Goal: Information Seeking & Learning: Learn about a topic

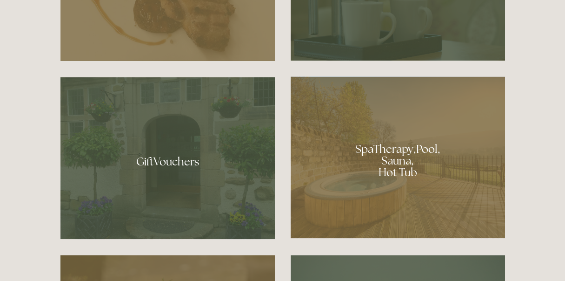
scroll to position [619, 0]
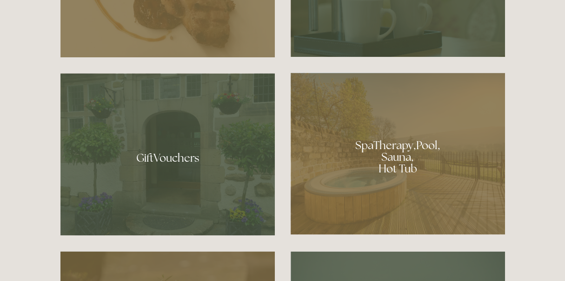
click at [393, 173] on div at bounding box center [398, 153] width 215 height 161
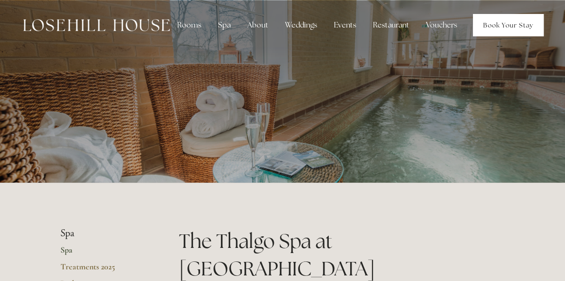
click at [495, 24] on link "Book Your Stay" at bounding box center [508, 25] width 71 height 22
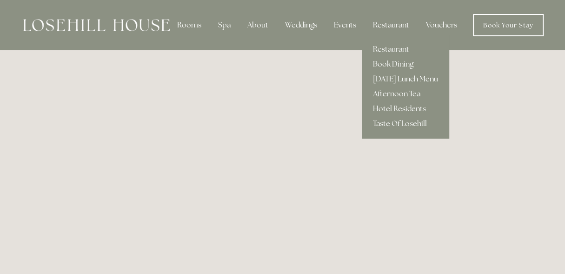
click at [393, 26] on div "Restaurant" at bounding box center [391, 25] width 51 height 19
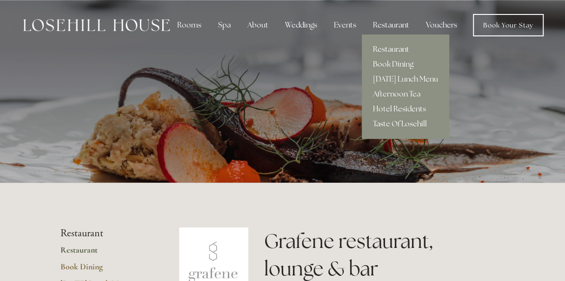
click at [393, 26] on div "Restaurant" at bounding box center [391, 25] width 51 height 19
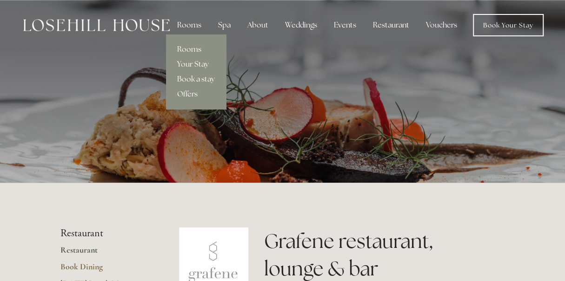
click at [192, 24] on div "Rooms" at bounding box center [189, 25] width 39 height 19
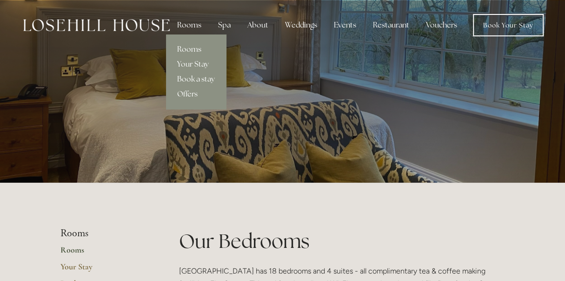
click at [184, 27] on div "Rooms" at bounding box center [189, 25] width 39 height 19
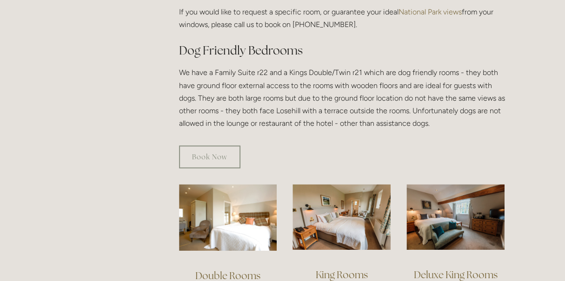
scroll to position [341, 0]
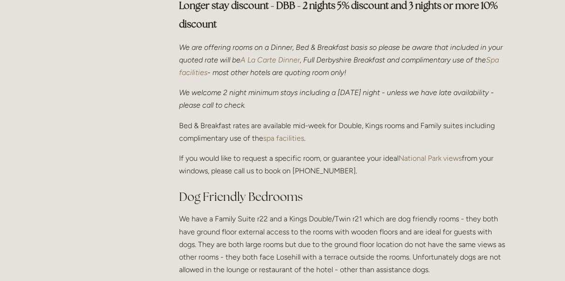
click at [249, 119] on p "Bed & Breakfast rates are available mid-week for Double, Kings rooms and Family…" at bounding box center [342, 131] width 326 height 25
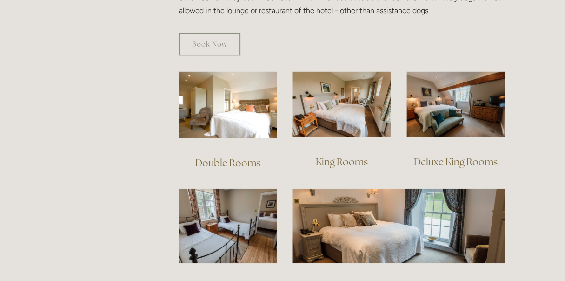
scroll to position [634, 0]
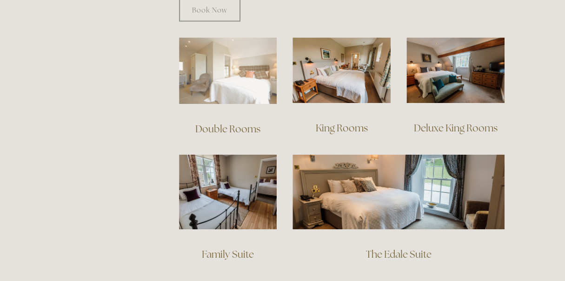
click at [244, 82] on img at bounding box center [228, 70] width 98 height 67
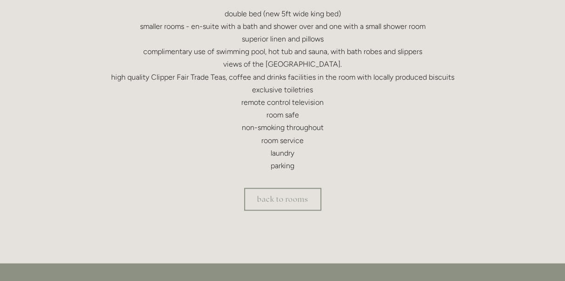
scroll to position [329, 0]
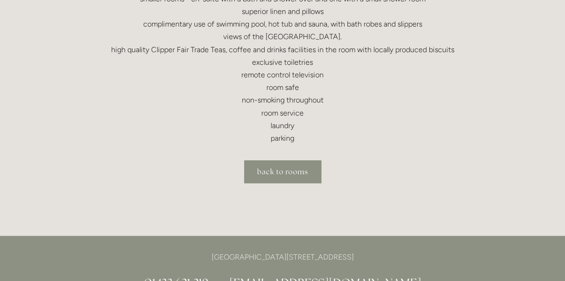
click at [279, 174] on link "back to rooms" at bounding box center [282, 171] width 77 height 23
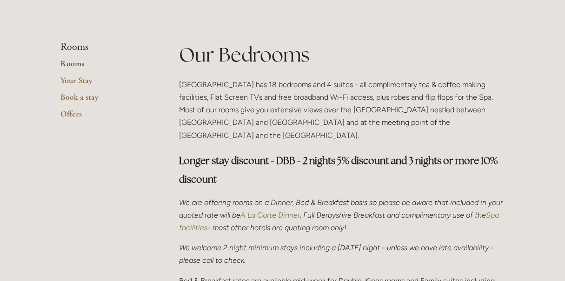
scroll to position [243, 0]
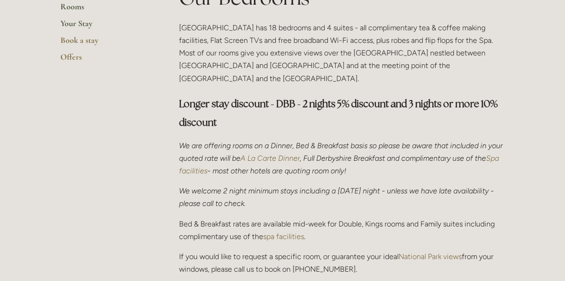
click at [86, 25] on link "Your Stay" at bounding box center [104, 26] width 89 height 17
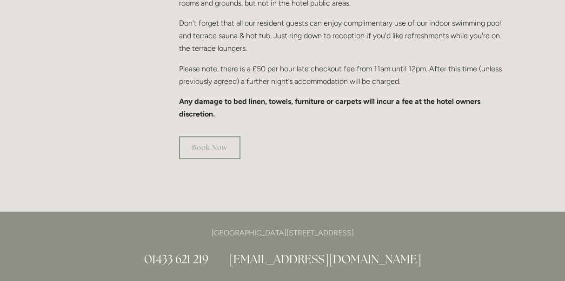
scroll to position [703, 0]
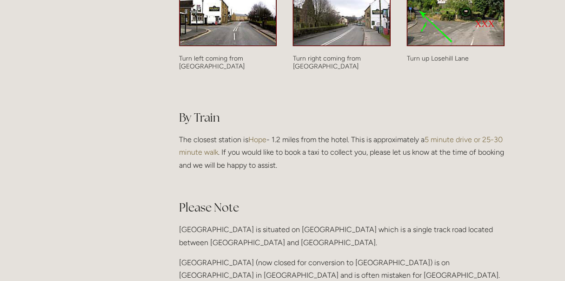
scroll to position [512, 0]
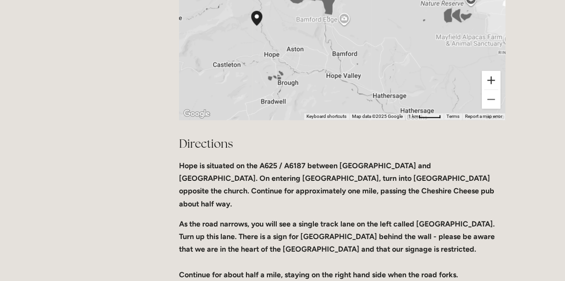
click at [492, 71] on button "Zoom in" at bounding box center [491, 80] width 19 height 19
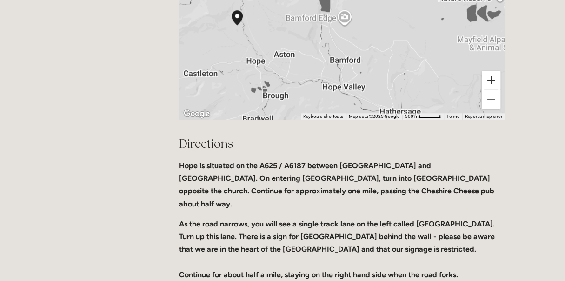
click at [492, 71] on button "Zoom in" at bounding box center [491, 80] width 19 height 19
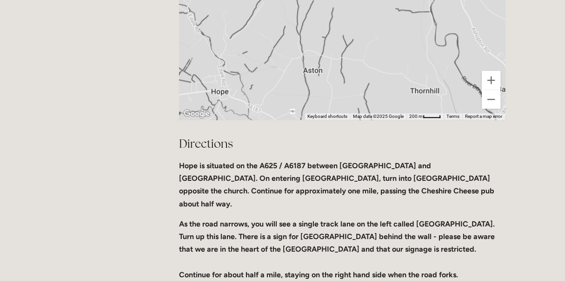
drag, startPoint x: 356, startPoint y: 57, endPoint x: 516, endPoint y: 6, distance: 167.6
click at [517, 6] on main "Contact Call Us Find Us How to find us The address for the hotel is Lose Hill L…" at bounding box center [283, 189] width 475 height 1037
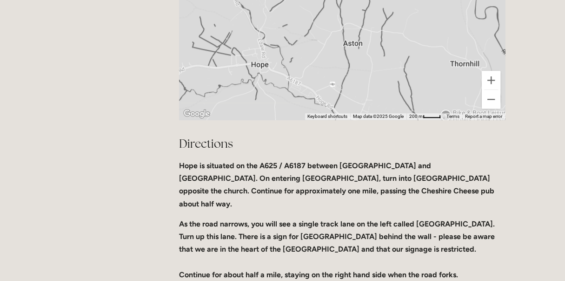
drag, startPoint x: 374, startPoint y: 54, endPoint x: 415, endPoint y: 27, distance: 48.8
click at [415, 27] on div at bounding box center [342, 25] width 326 height 190
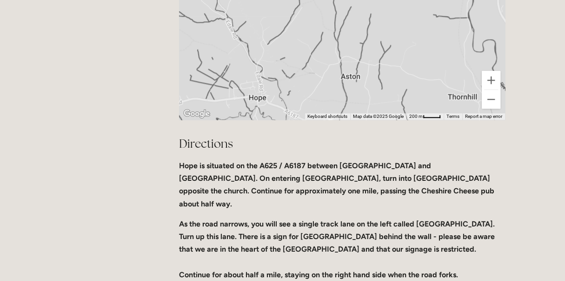
drag, startPoint x: 411, startPoint y: 29, endPoint x: 409, endPoint y: 63, distance: 34.1
click at [409, 63] on div at bounding box center [342, 25] width 326 height 190
click at [423, 55] on div at bounding box center [342, 25] width 326 height 190
click at [493, 71] on button "Zoom in" at bounding box center [491, 80] width 19 height 19
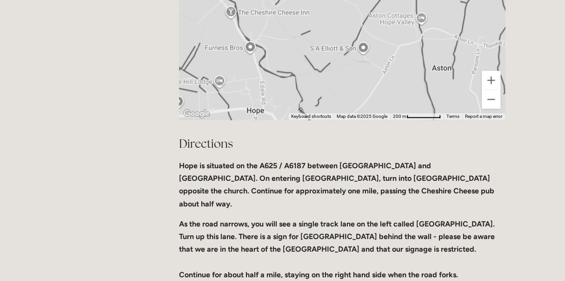
drag, startPoint x: 370, startPoint y: 64, endPoint x: 450, endPoint y: 6, distance: 98.8
click at [450, 6] on div at bounding box center [342, 25] width 326 height 190
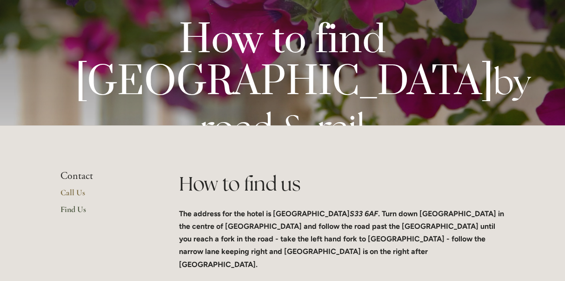
scroll to position [0, 0]
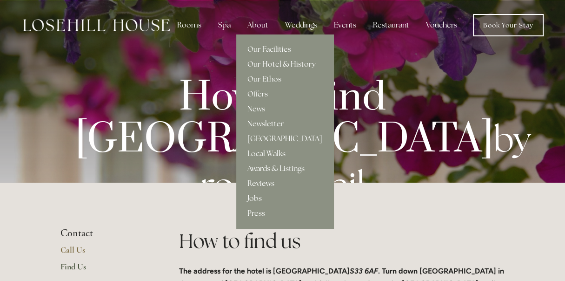
click at [276, 64] on link "Our Hotel & History" at bounding box center [284, 64] width 97 height 15
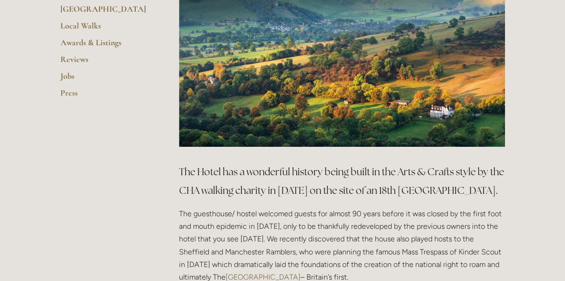
scroll to position [170, 0]
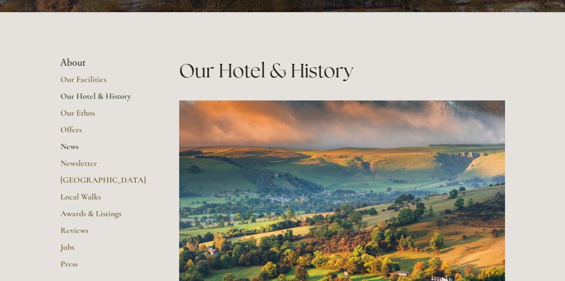
click at [73, 146] on link "News" at bounding box center [104, 149] width 89 height 17
click at [108, 209] on link "Awards & Listings" at bounding box center [104, 216] width 89 height 17
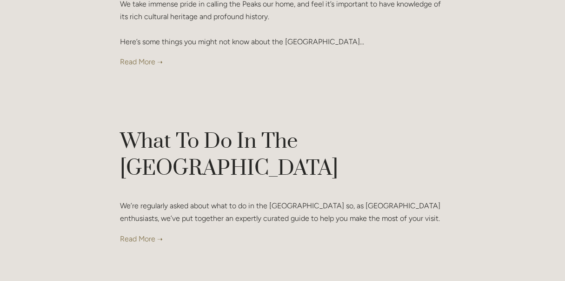
scroll to position [1535, 0]
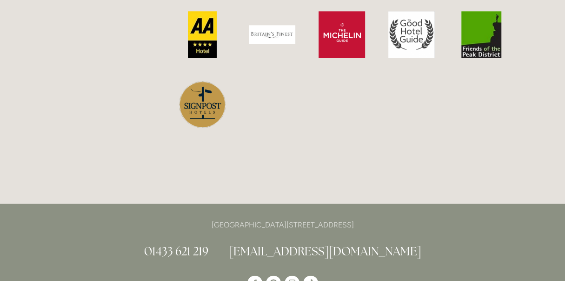
scroll to position [341, 0]
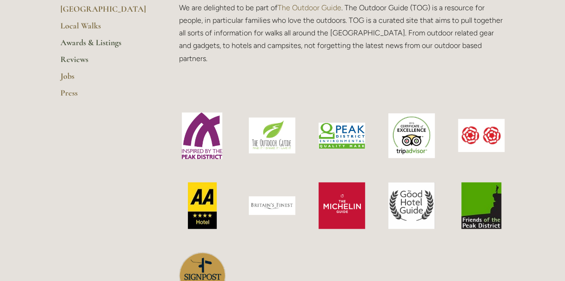
click at [77, 55] on link "Reviews" at bounding box center [104, 62] width 89 height 17
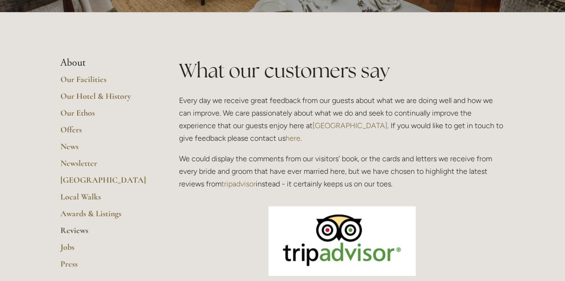
scroll to position [341, 0]
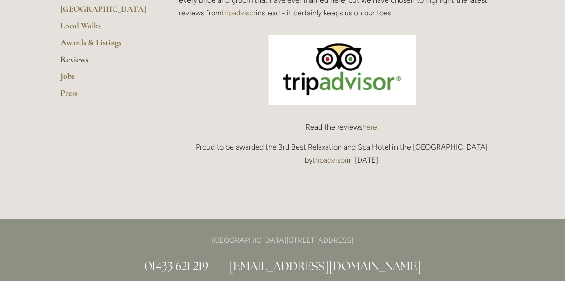
click at [372, 124] on link "here" at bounding box center [370, 126] width 15 height 9
click at [72, 93] on link "Press" at bounding box center [104, 95] width 89 height 17
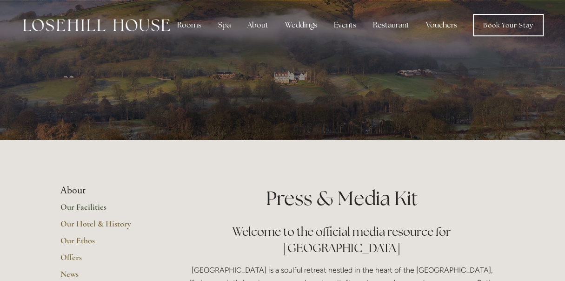
click at [95, 202] on link "Our Facilities" at bounding box center [104, 210] width 89 height 17
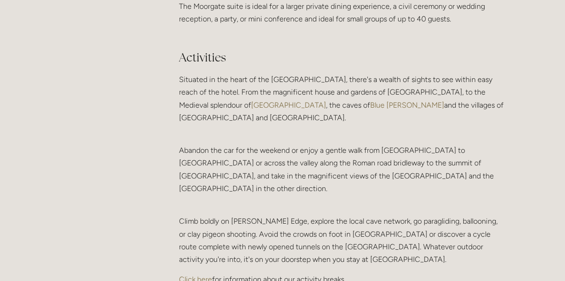
scroll to position [2048, 0]
